Goal: Transaction & Acquisition: Purchase product/service

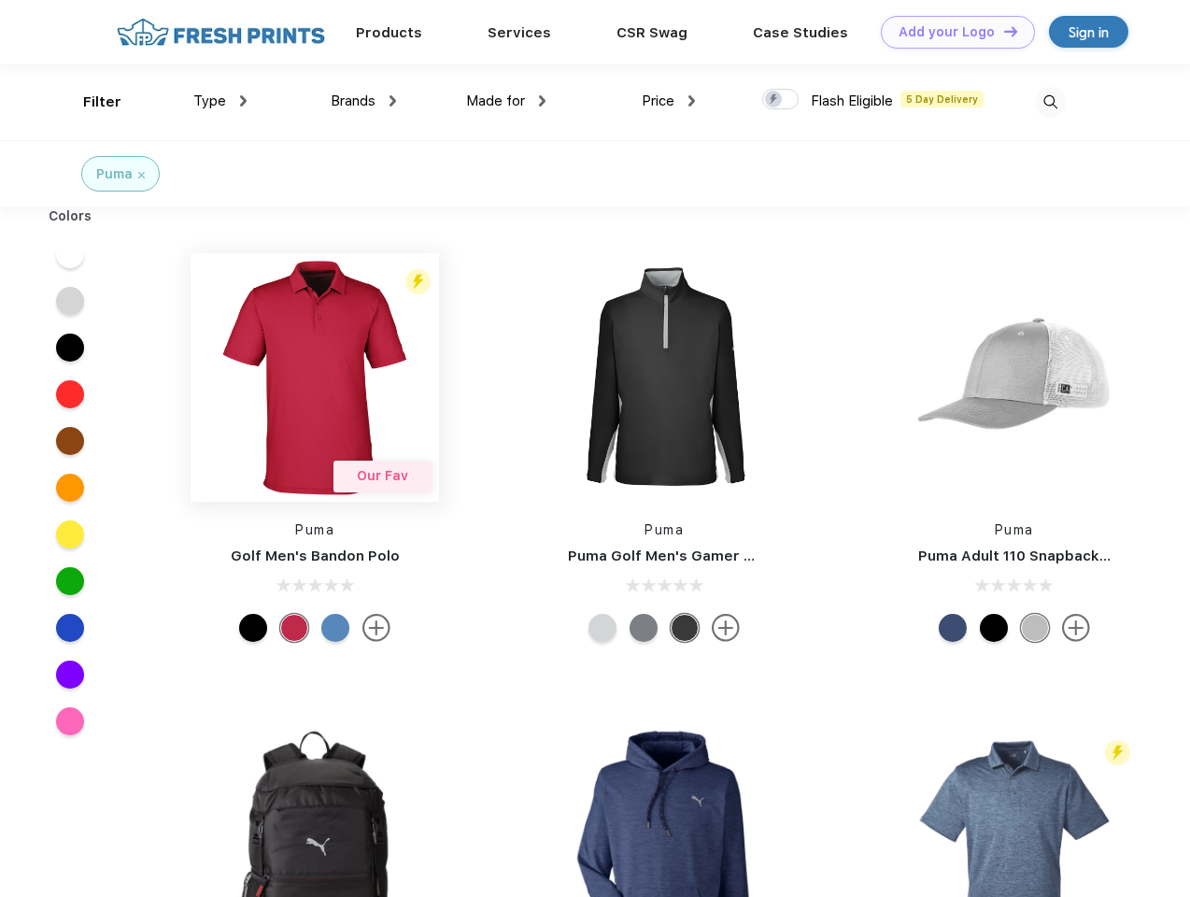
scroll to position [1, 0]
click at [951, 32] on link "Add your Logo Design Tool" at bounding box center [958, 32] width 154 height 33
click at [0, 0] on div "Design Tool" at bounding box center [0, 0] width 0 height 0
click at [1002, 31] on link "Add your Logo Design Tool" at bounding box center [958, 32] width 154 height 33
click at [90, 102] on div "Filter" at bounding box center [102, 102] width 38 height 21
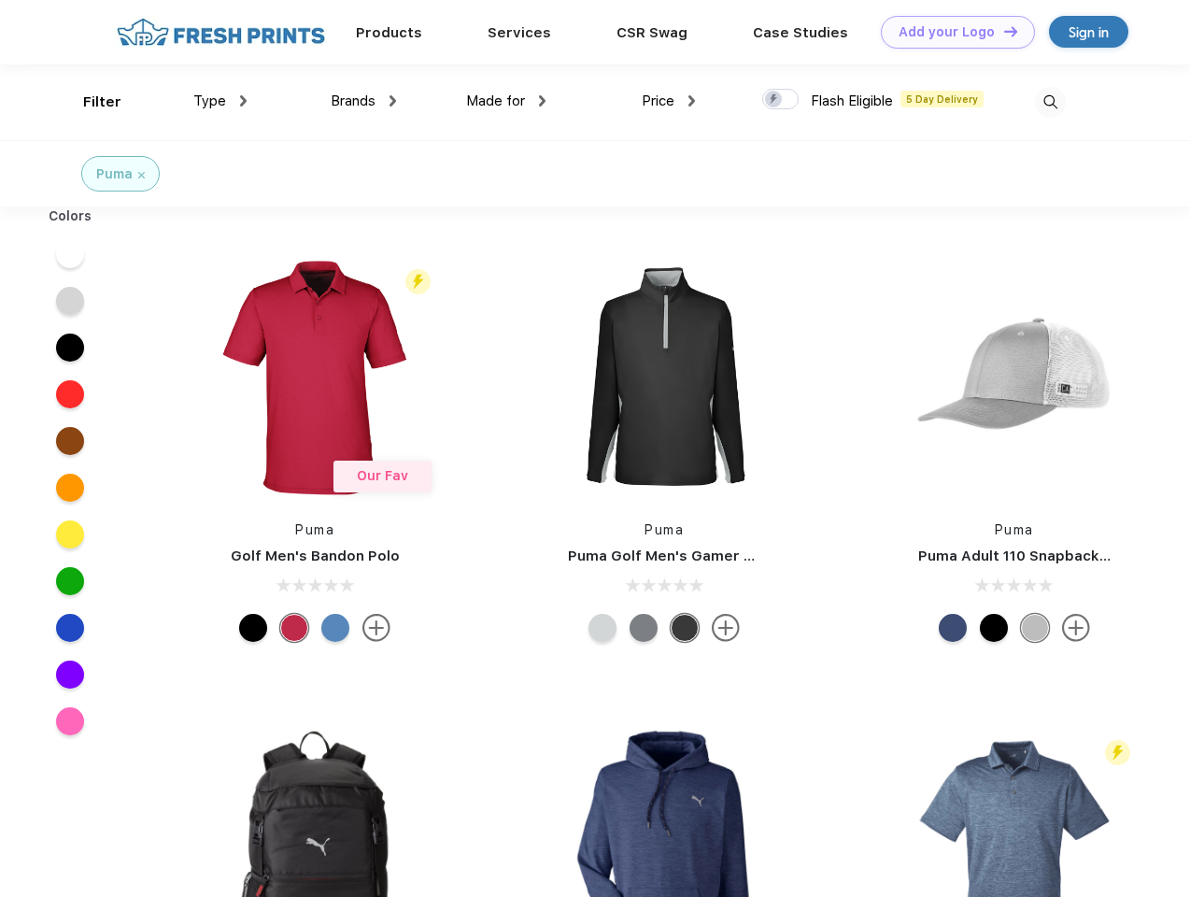
click at [220, 101] on span "Type" at bounding box center [209, 100] width 33 height 17
click at [363, 101] on span "Brands" at bounding box center [353, 100] width 45 height 17
click at [506, 101] on span "Made for" at bounding box center [495, 100] width 59 height 17
click at [669, 101] on span "Price" at bounding box center [658, 100] width 33 height 17
click at [781, 100] on div at bounding box center [780, 99] width 36 height 21
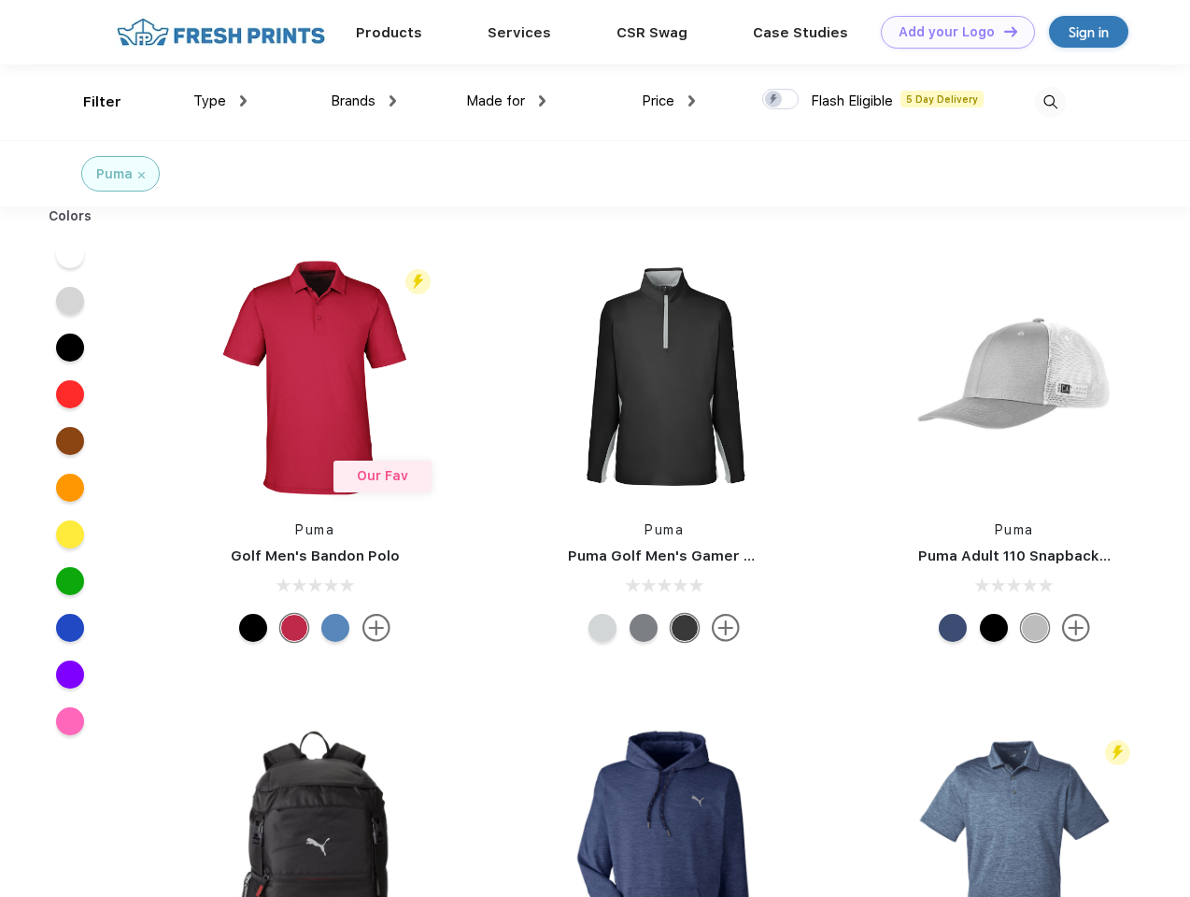
click at [774, 100] on input "checkbox" at bounding box center [768, 94] width 12 height 12
click at [1050, 102] on img at bounding box center [1050, 102] width 31 height 31
